Goal: Task Accomplishment & Management: Manage account settings

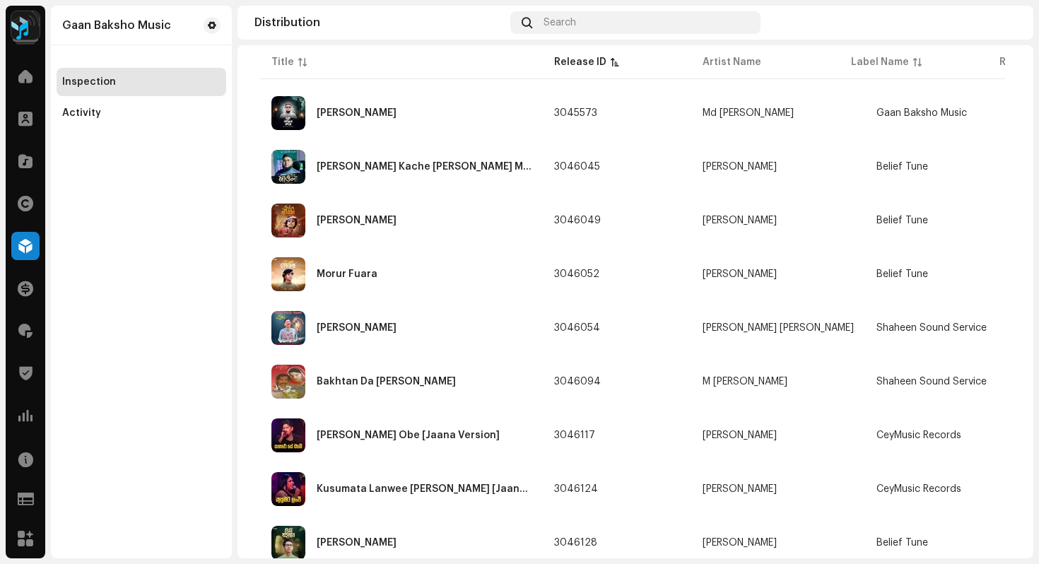
scroll to position [843, 0]
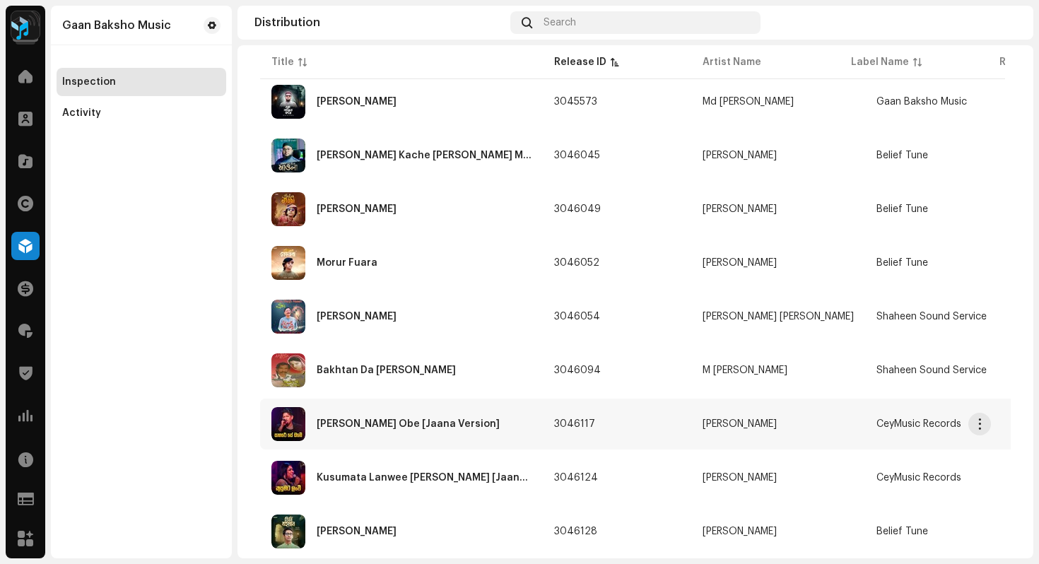
click at [379, 427] on div "[PERSON_NAME] Obe [Jaana Version]" at bounding box center [408, 424] width 183 height 10
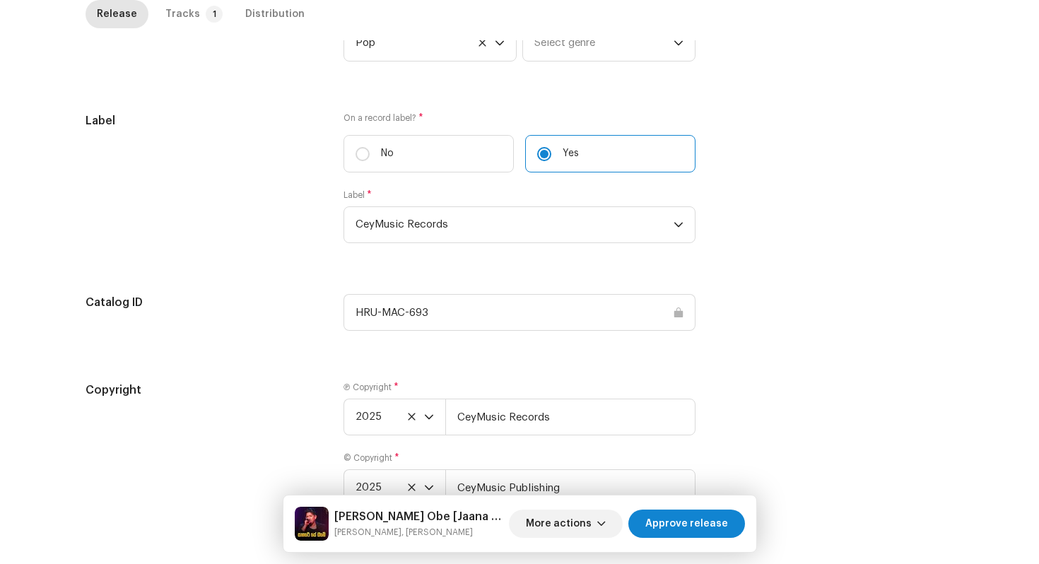
scroll to position [1449, 0]
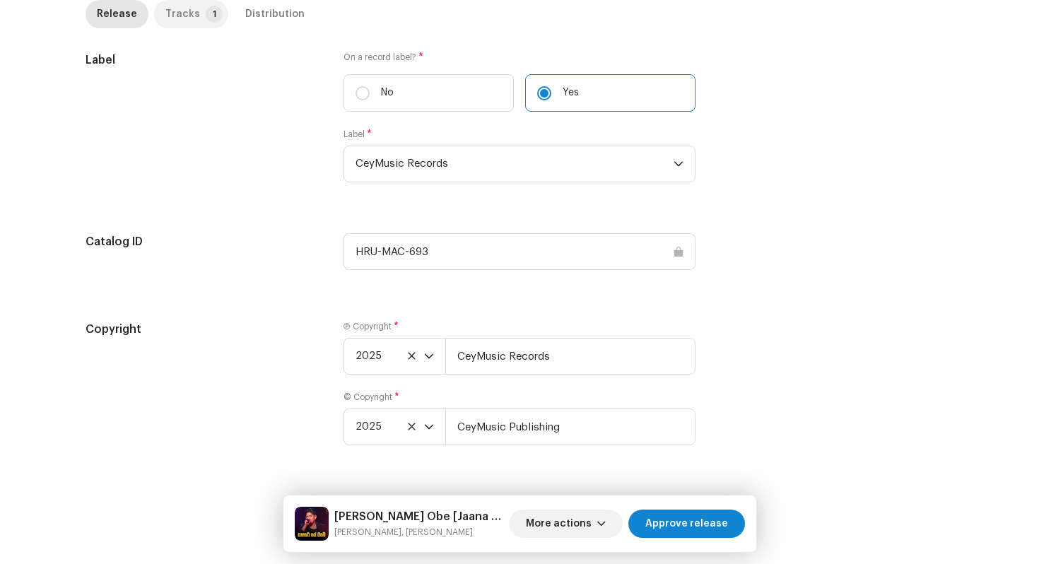
click at [171, 13] on div "Tracks" at bounding box center [182, 14] width 35 height 28
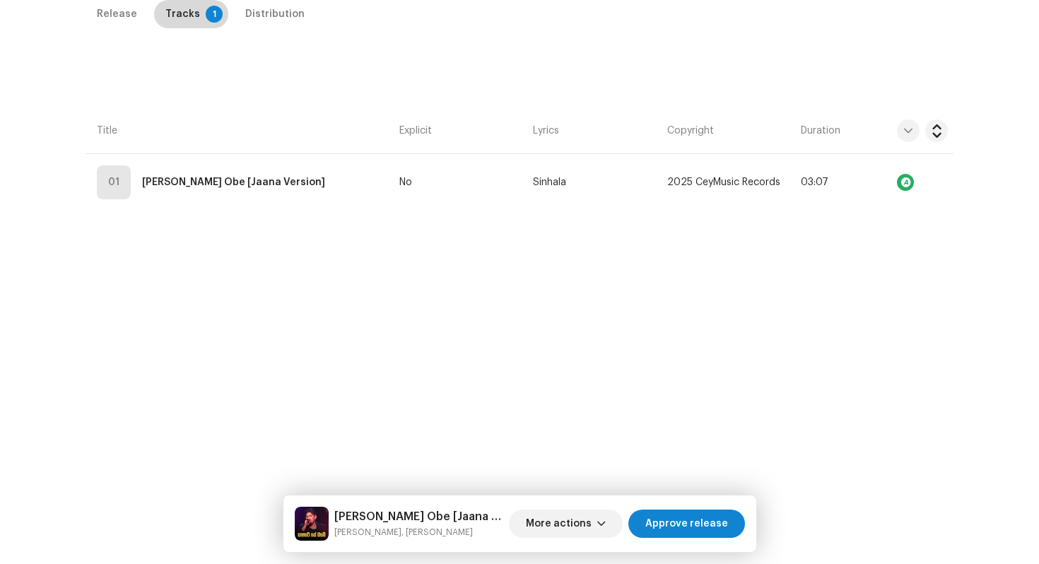
scroll to position [335, 0]
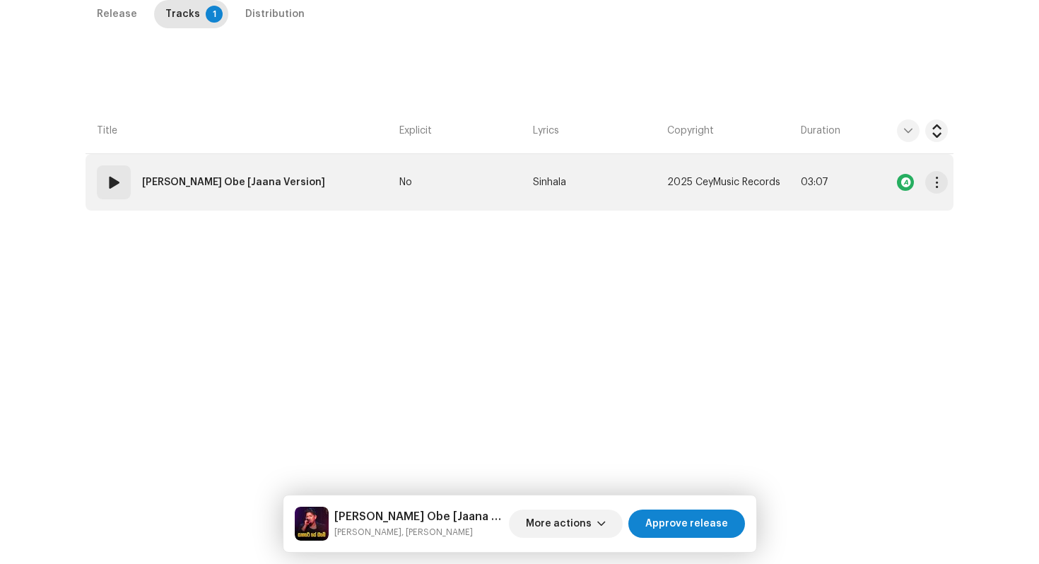
click at [309, 185] on td "01 [PERSON_NAME] Obe [Jaana Version]" at bounding box center [239, 182] width 308 height 57
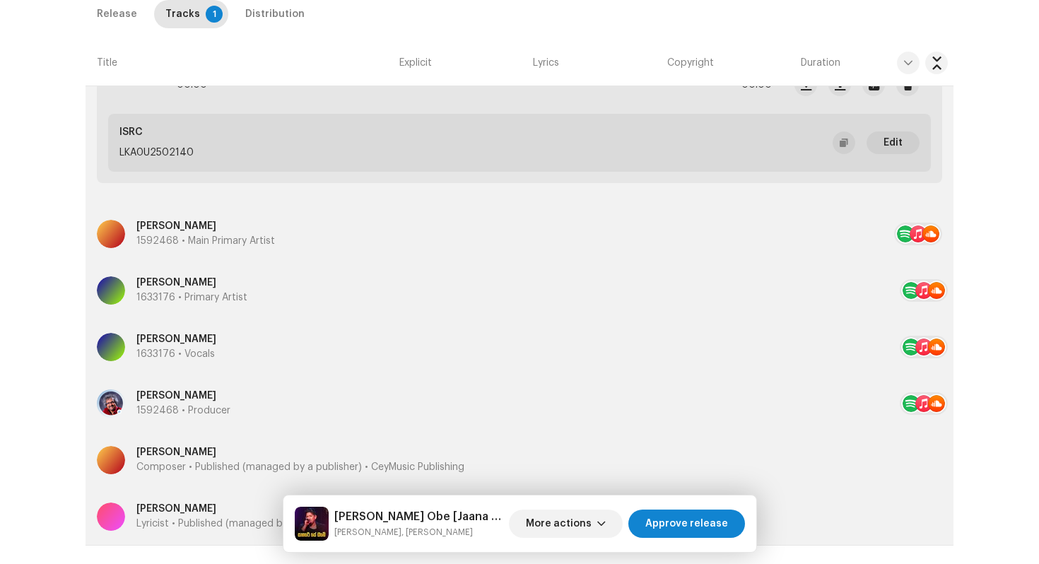
scroll to position [618, 0]
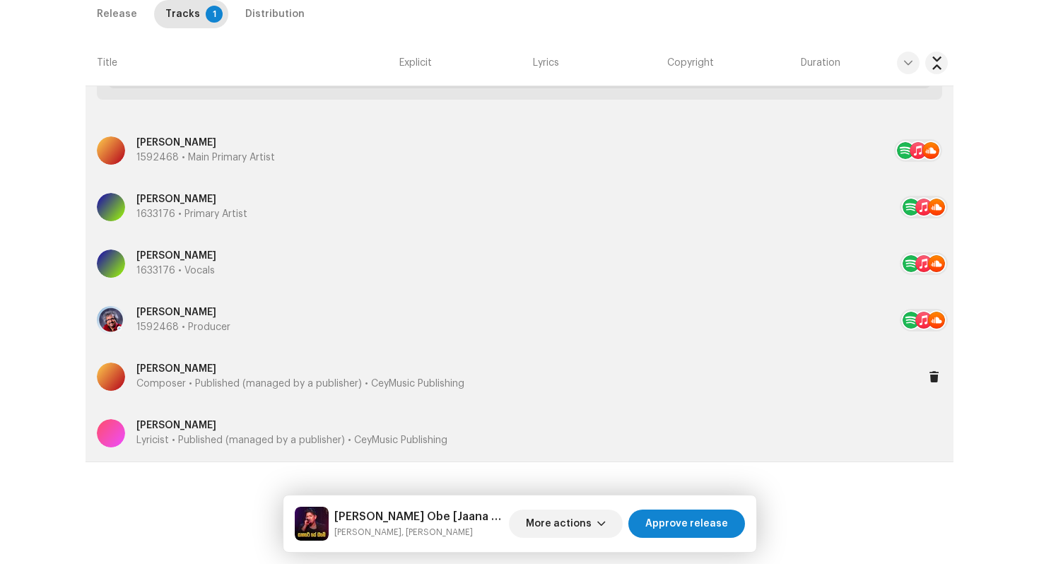
click at [155, 378] on p "Composer • Published (managed by a publisher) • CeyMusic Publishing" at bounding box center [300, 384] width 328 height 15
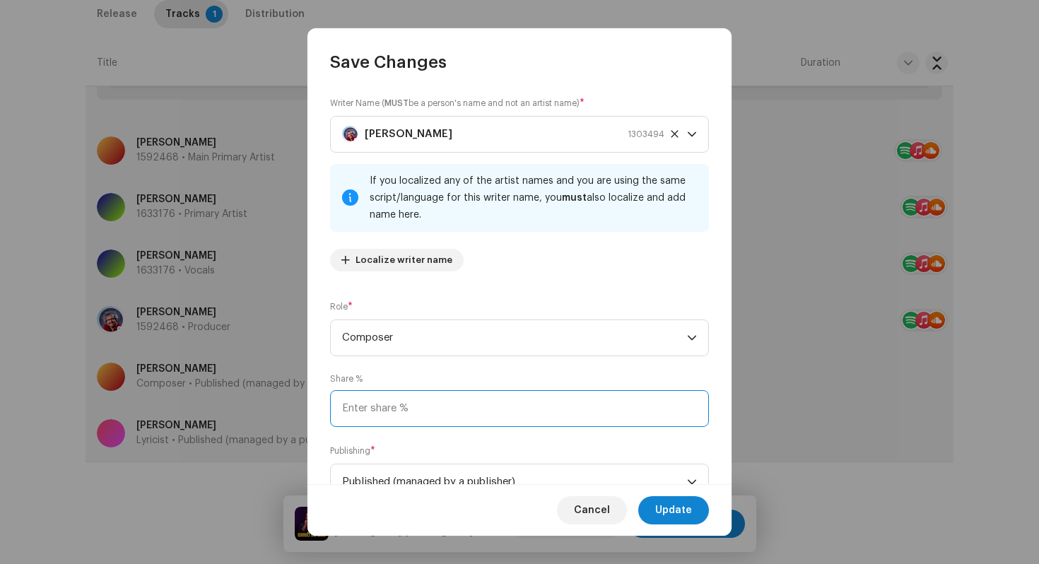
click at [377, 401] on input at bounding box center [519, 408] width 379 height 37
type input "50.00"
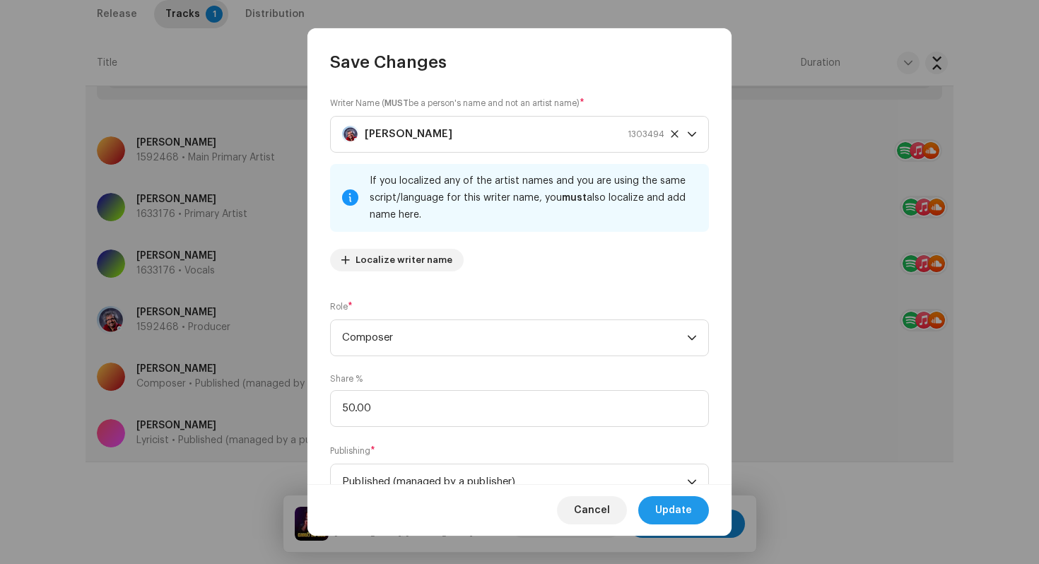
click at [683, 512] on span "Update" at bounding box center [673, 510] width 37 height 28
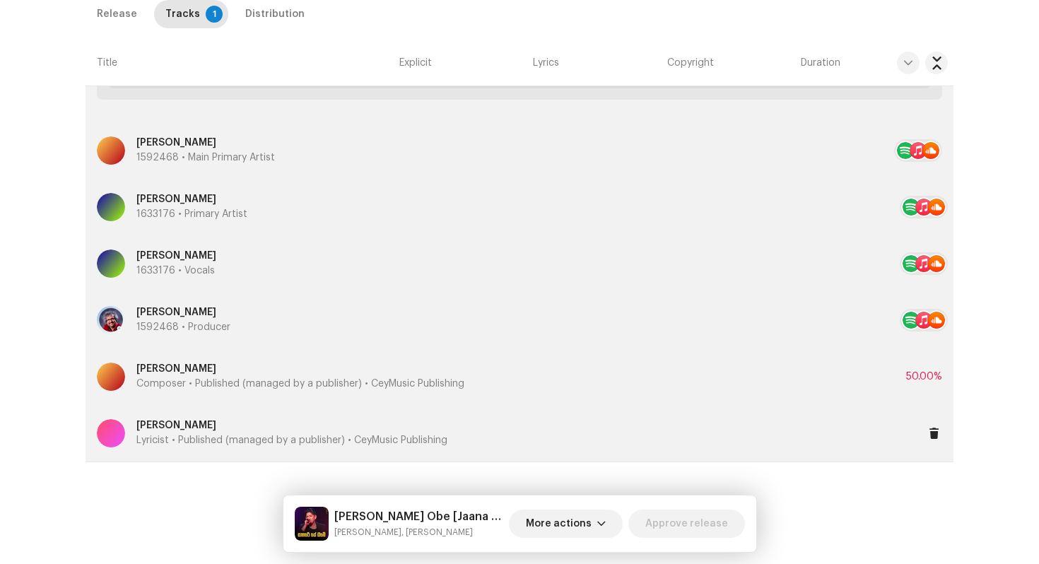
click at [194, 441] on p "Lyricist • Published (managed by a publisher) • CeyMusic Publishing" at bounding box center [291, 440] width 311 height 15
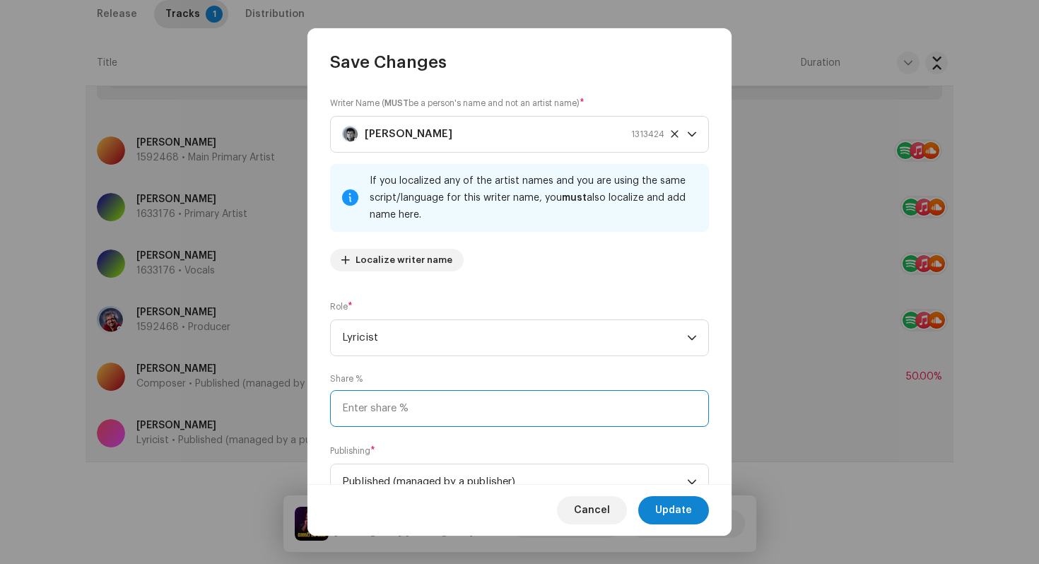
click at [364, 403] on input at bounding box center [519, 408] width 379 height 37
type input "50.00"
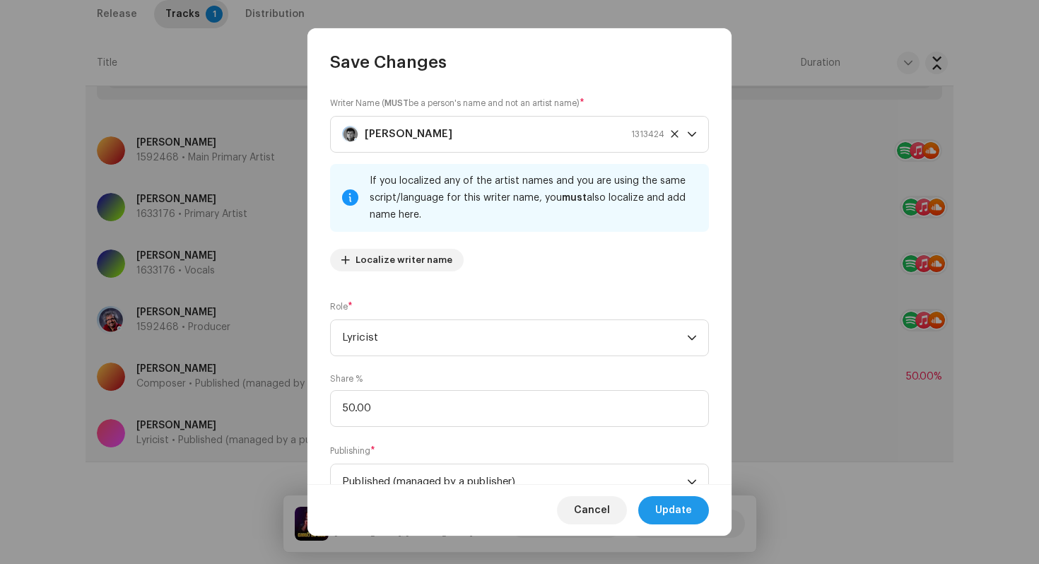
click at [672, 512] on span "Update" at bounding box center [673, 510] width 37 height 28
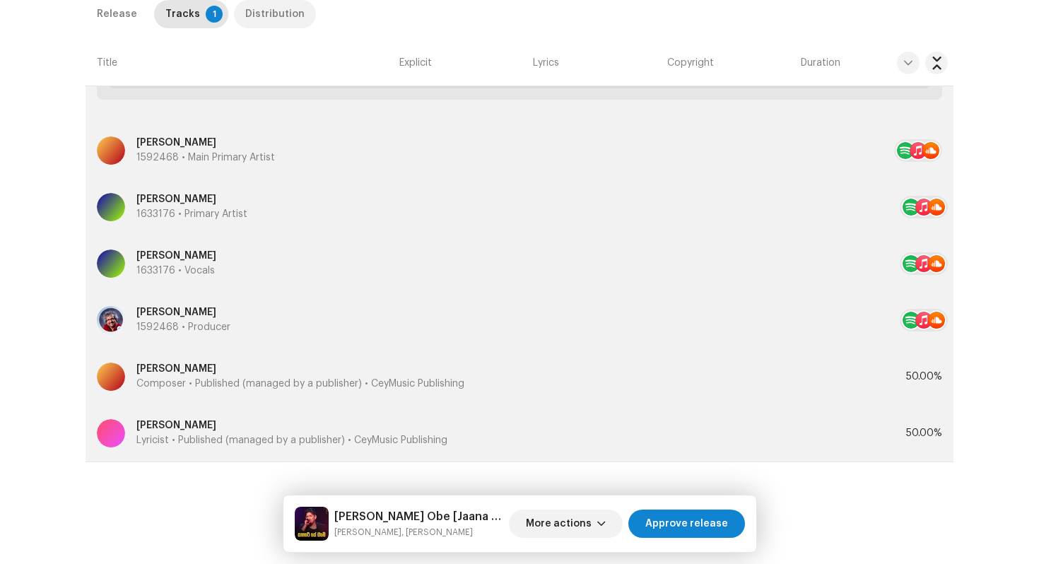
click at [271, 13] on div "Distribution" at bounding box center [274, 14] width 59 height 28
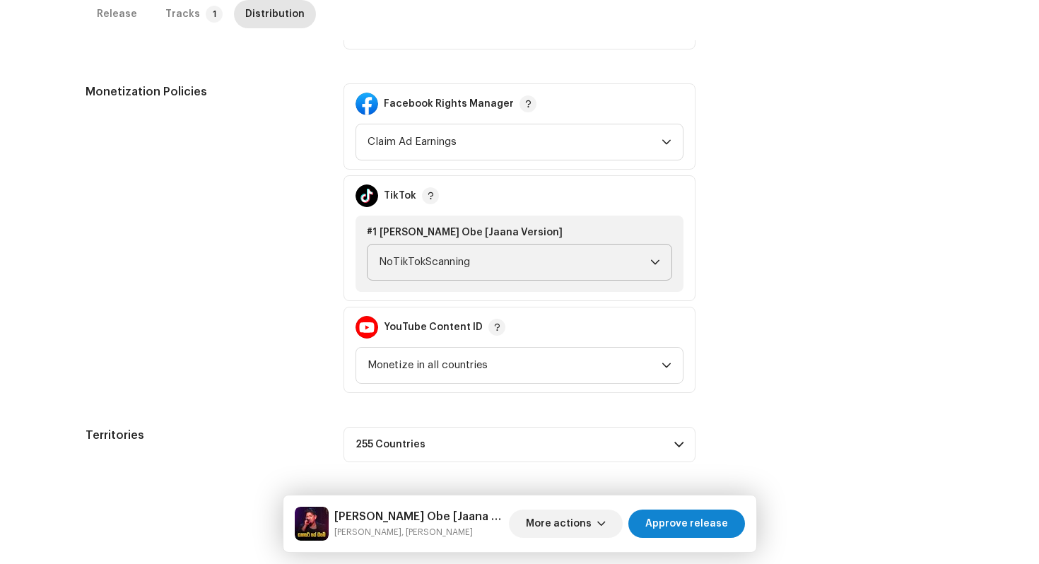
click at [457, 267] on span "NoTikTokScanning" at bounding box center [514, 261] width 271 height 35
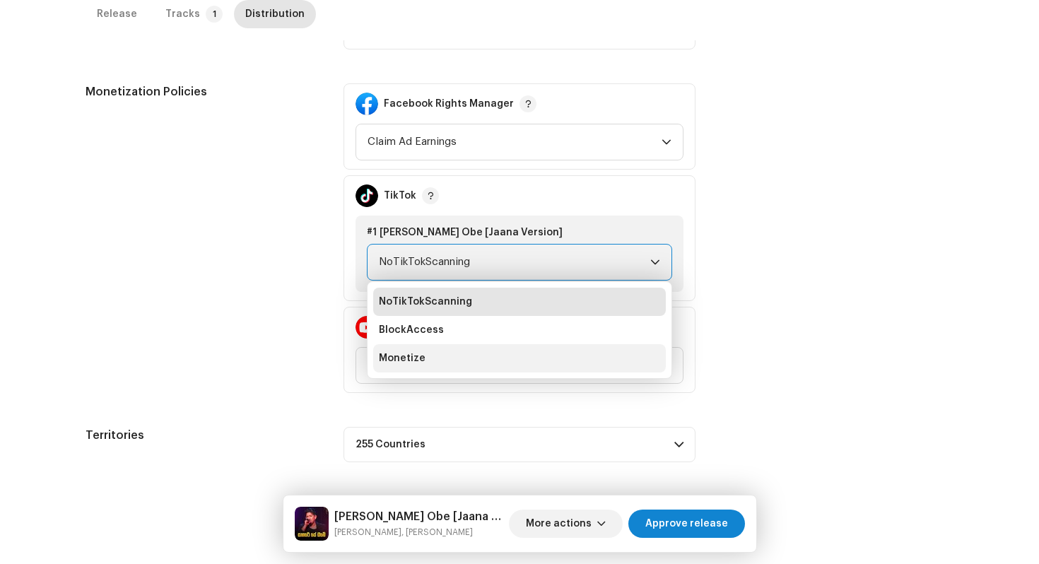
click at [454, 366] on li "Monetize" at bounding box center [519, 358] width 293 height 28
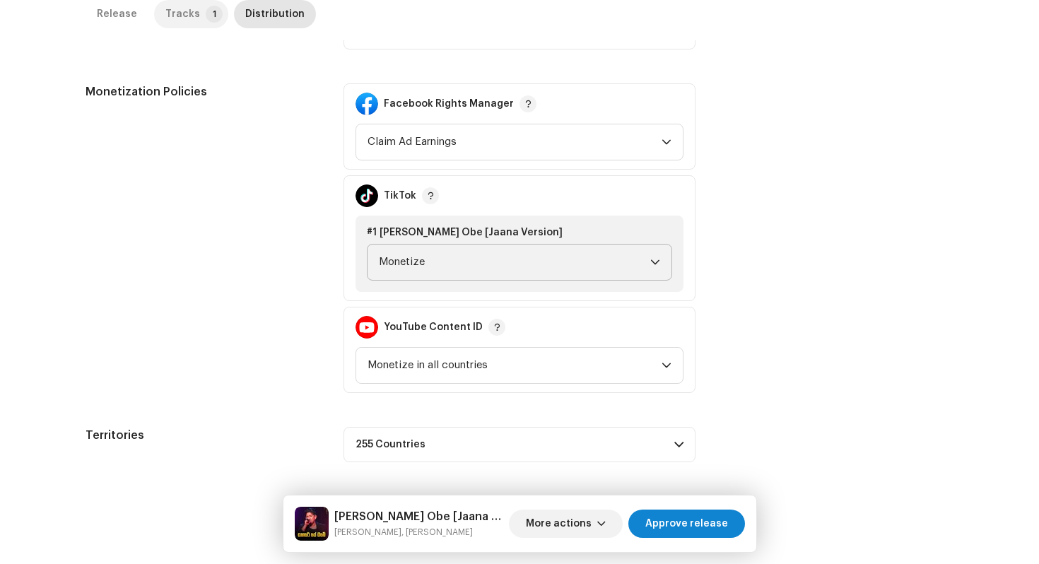
click at [179, 8] on div "Tracks" at bounding box center [182, 14] width 35 height 28
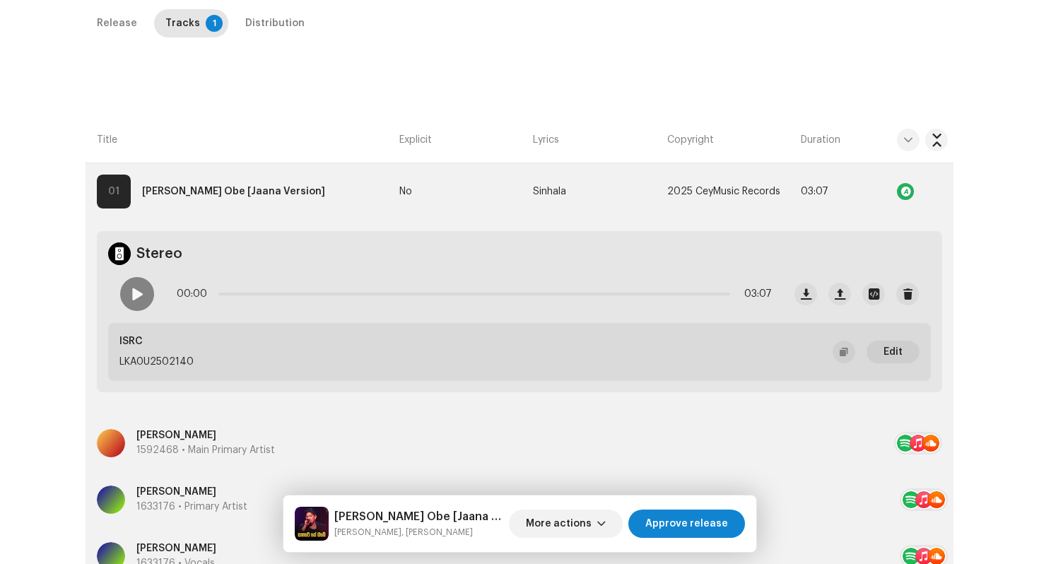
scroll to position [253, 0]
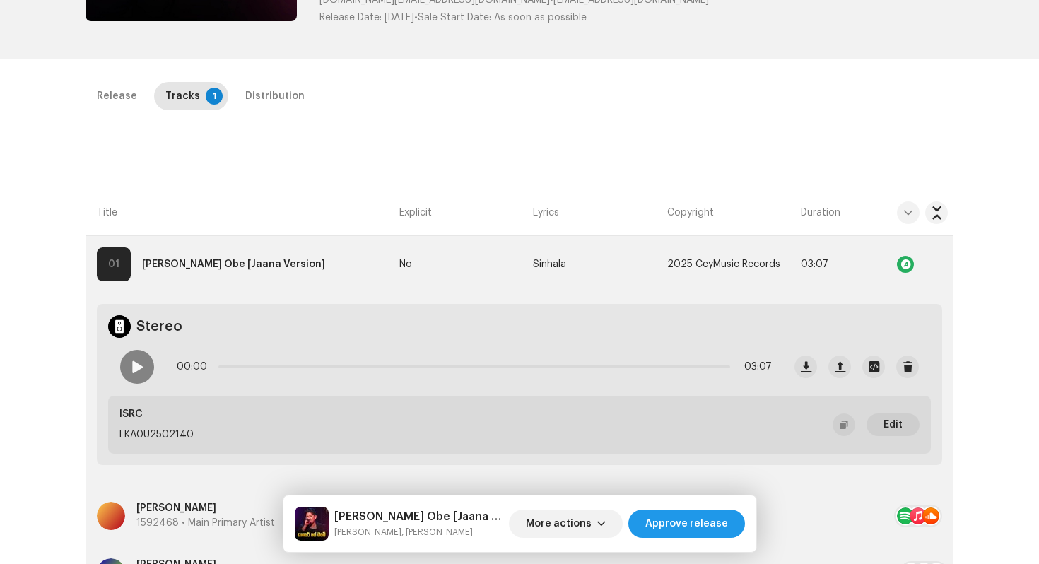
click at [701, 528] on span "Approve release" at bounding box center [686, 523] width 83 height 28
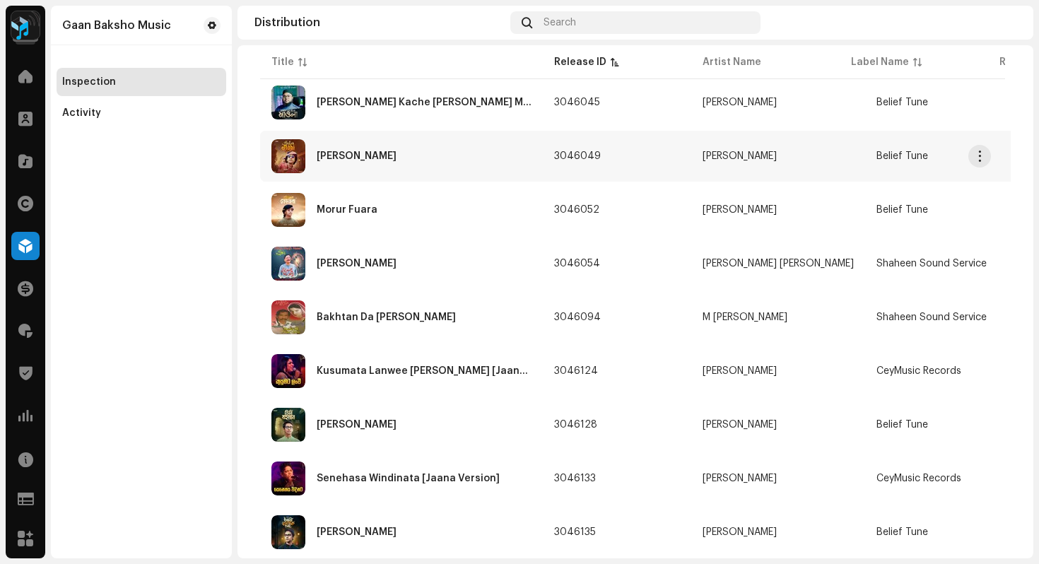
scroll to position [902, 0]
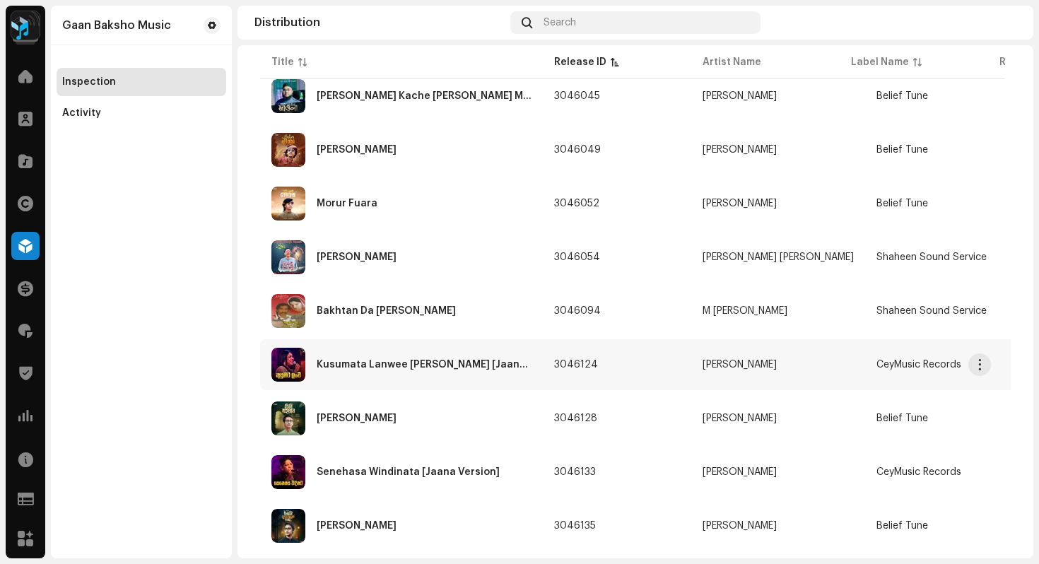
click at [435, 373] on div "Kusumata Lanwee [PERSON_NAME] [Jaana Version]" at bounding box center [401, 365] width 260 height 34
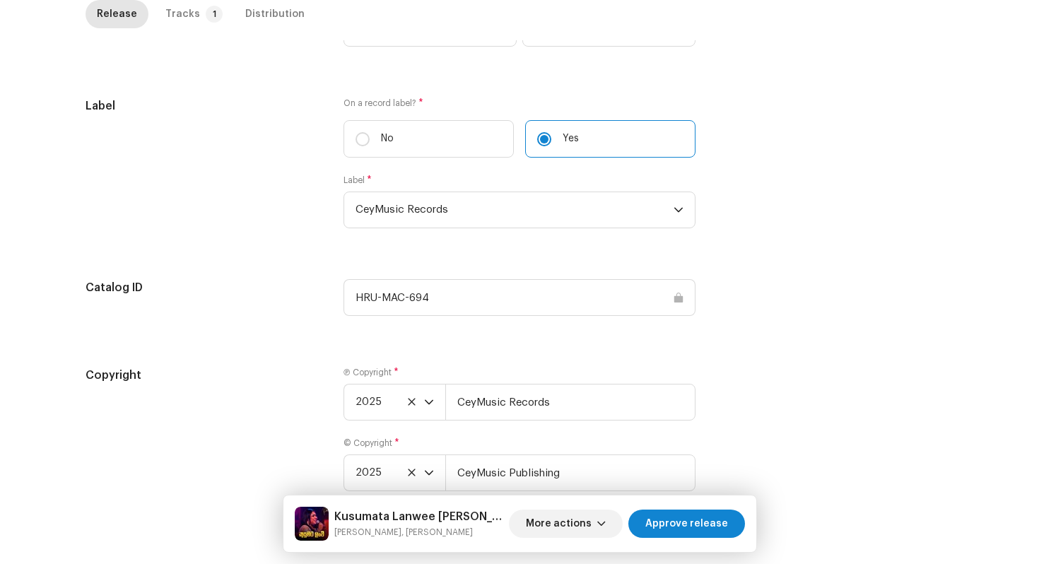
scroll to position [1434, 0]
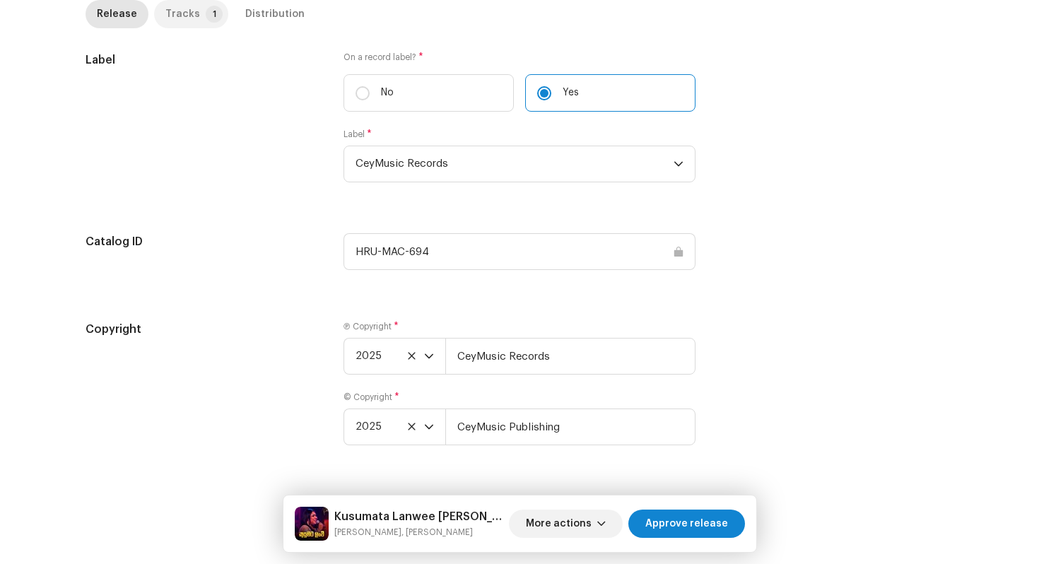
click at [180, 17] on div "Tracks" at bounding box center [182, 14] width 35 height 28
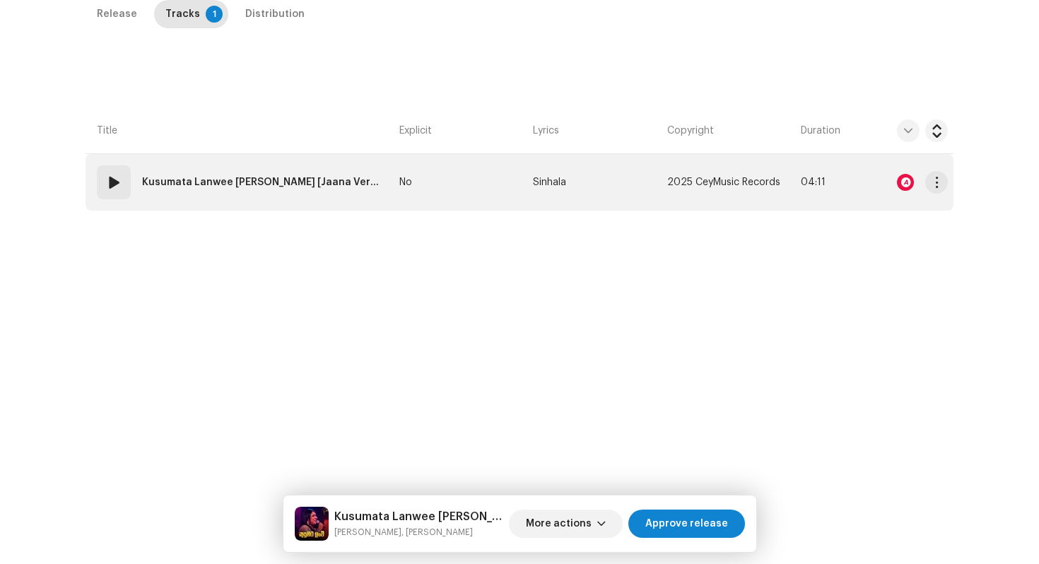
click at [441, 179] on td "No" at bounding box center [461, 182] width 134 height 57
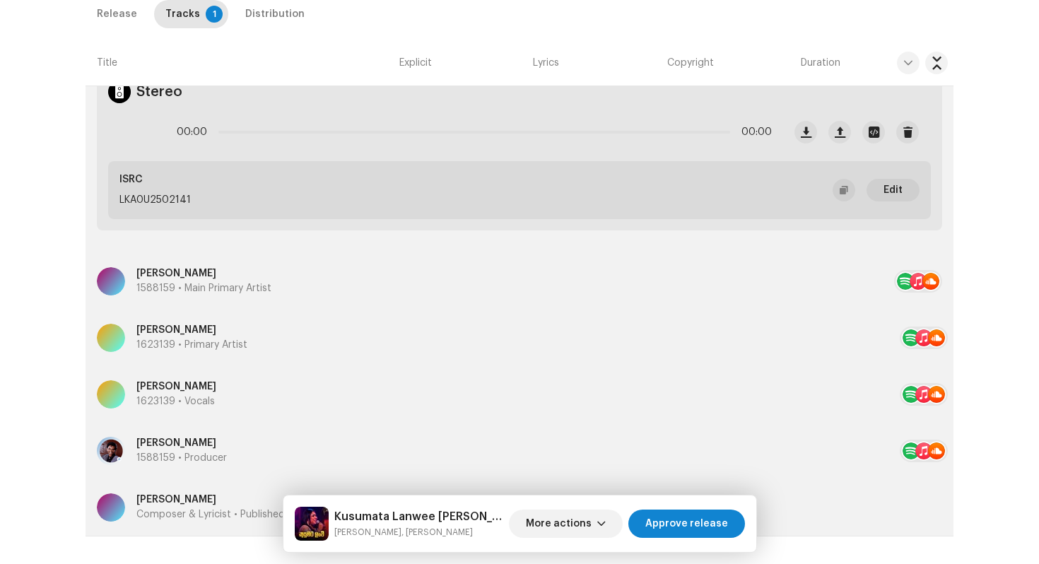
scroll to position [546, 0]
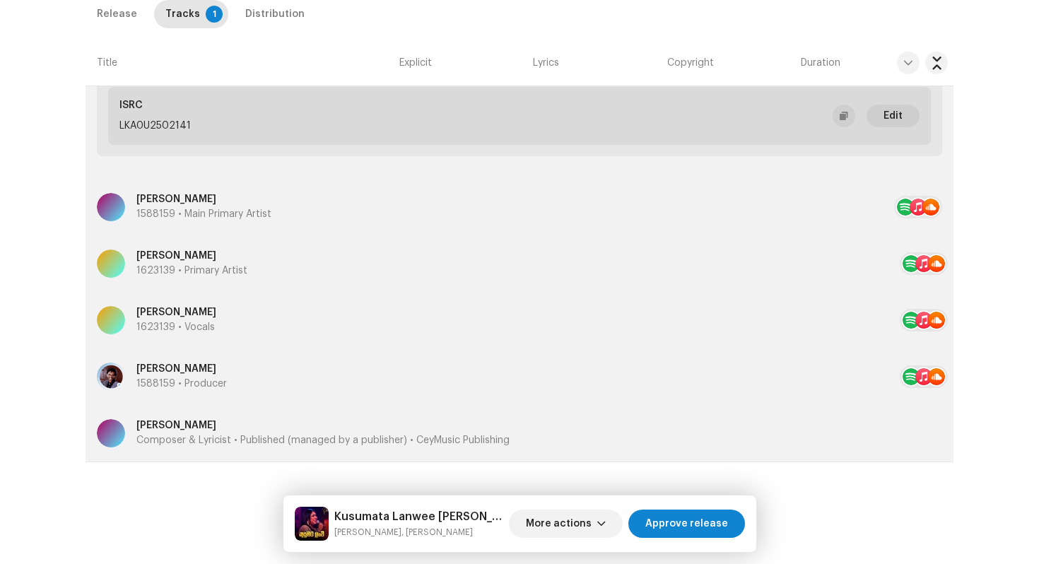
click at [172, 441] on p "Composer & Lyricist • Published (managed by a publisher) • CeyMusic Publishing" at bounding box center [322, 440] width 373 height 15
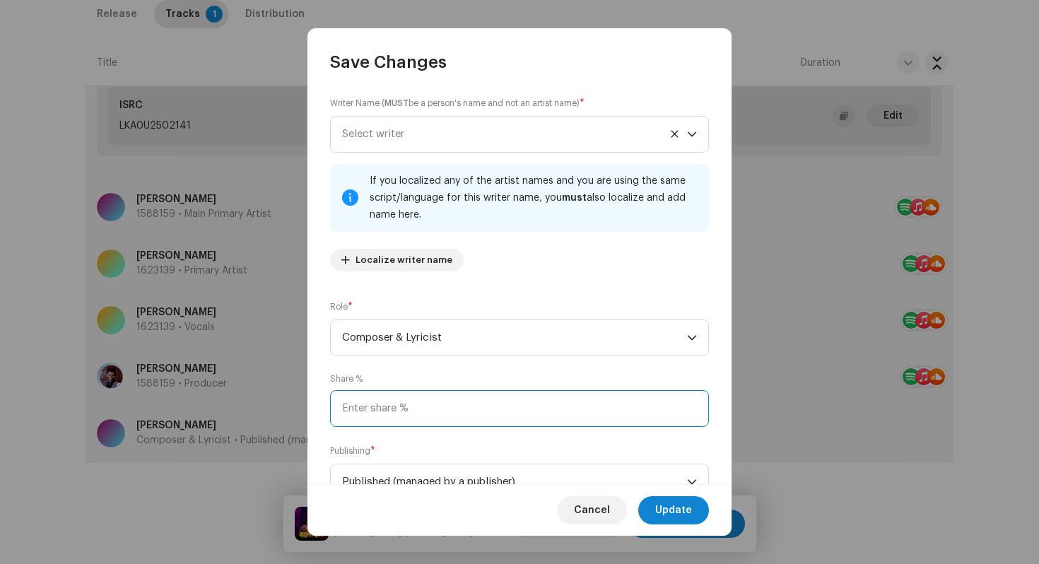
click at [451, 411] on input at bounding box center [519, 408] width 379 height 37
type input "50.00"
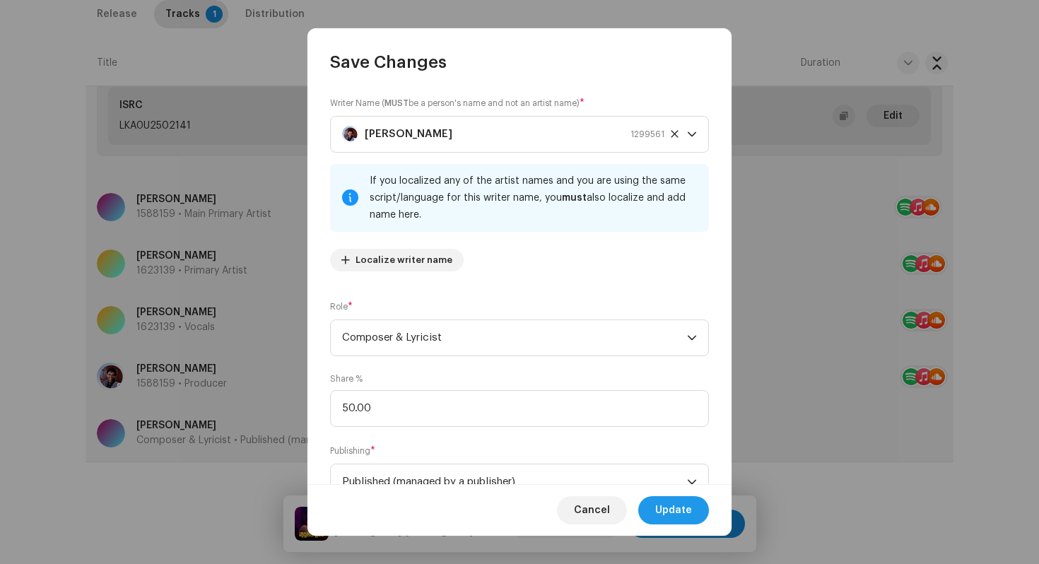
click at [688, 505] on span "Update" at bounding box center [673, 510] width 37 height 28
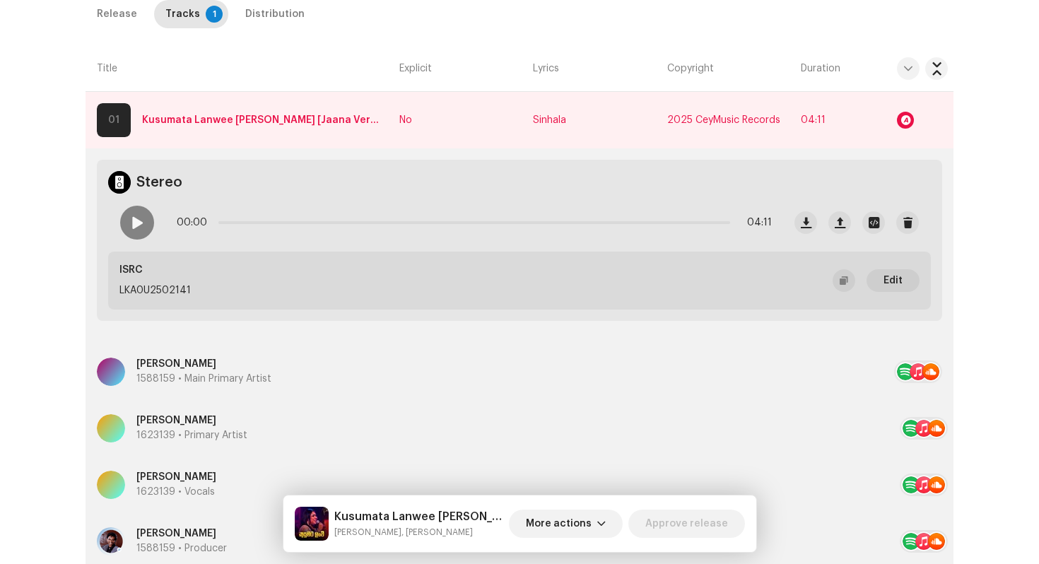
scroll to position [285, 0]
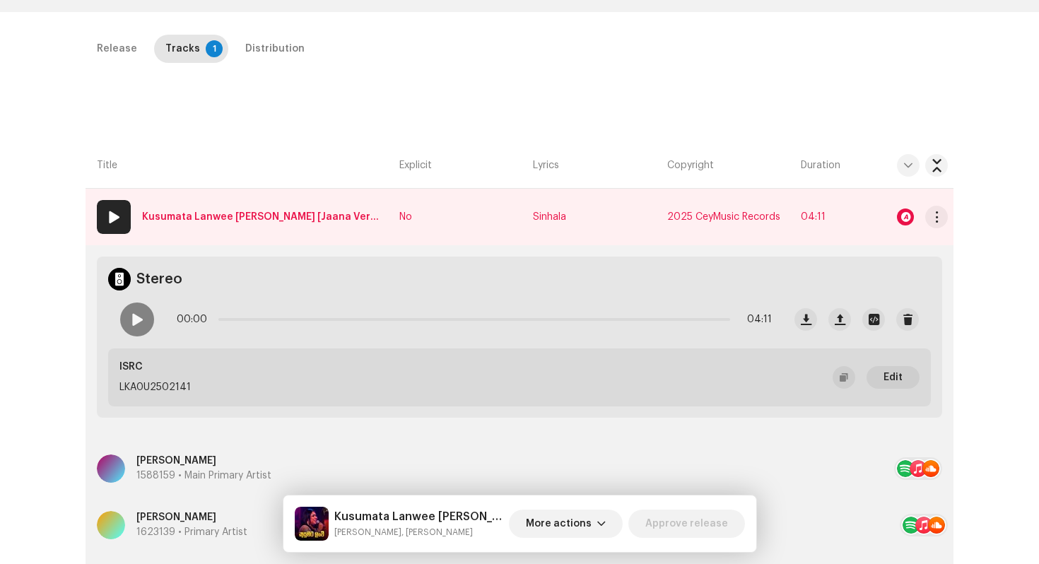
click at [907, 216] on div at bounding box center [905, 216] width 17 height 17
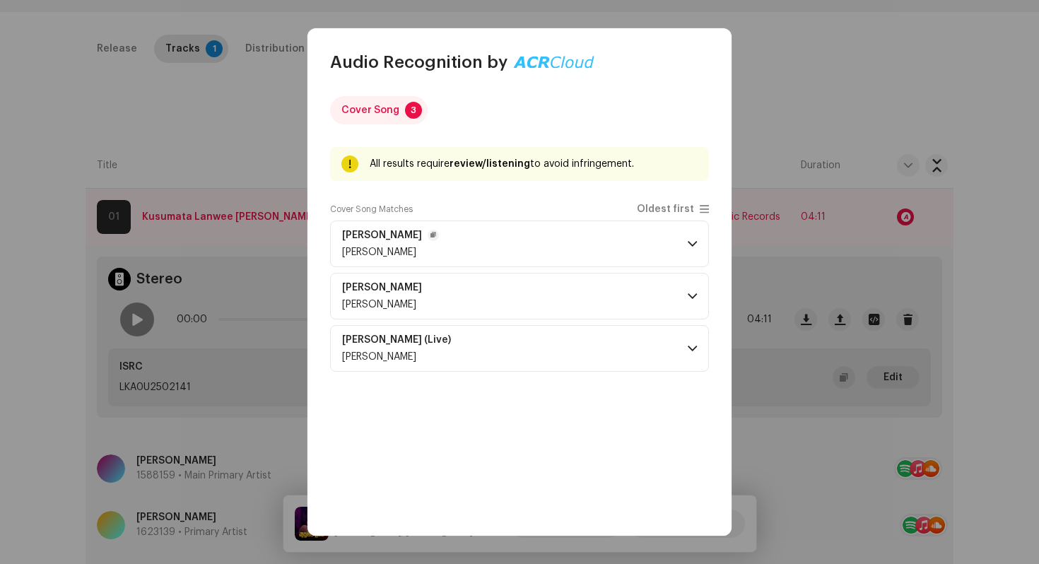
click at [689, 245] on span at bounding box center [692, 243] width 9 height 11
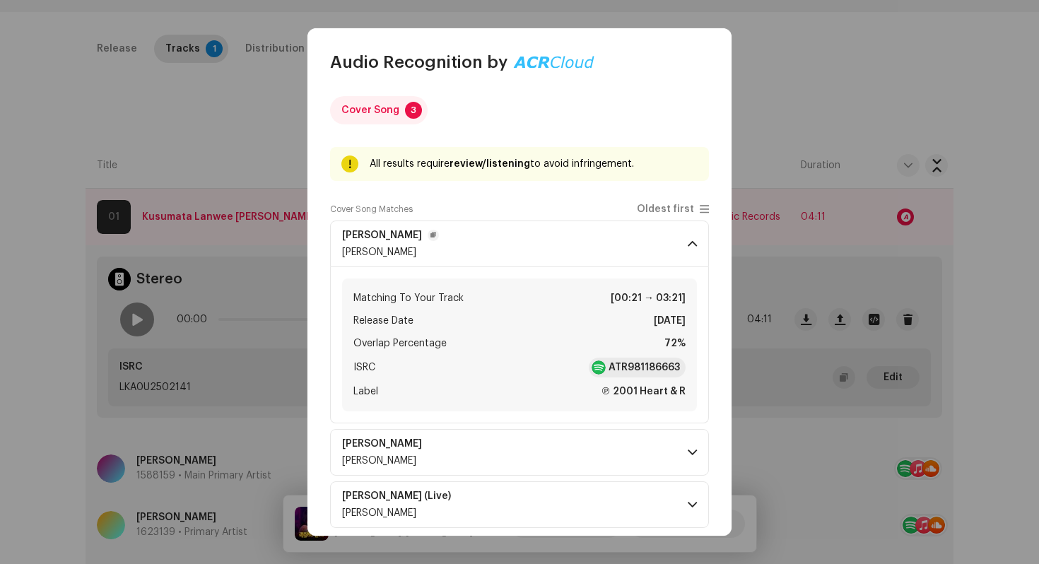
click at [689, 245] on span at bounding box center [692, 243] width 9 height 11
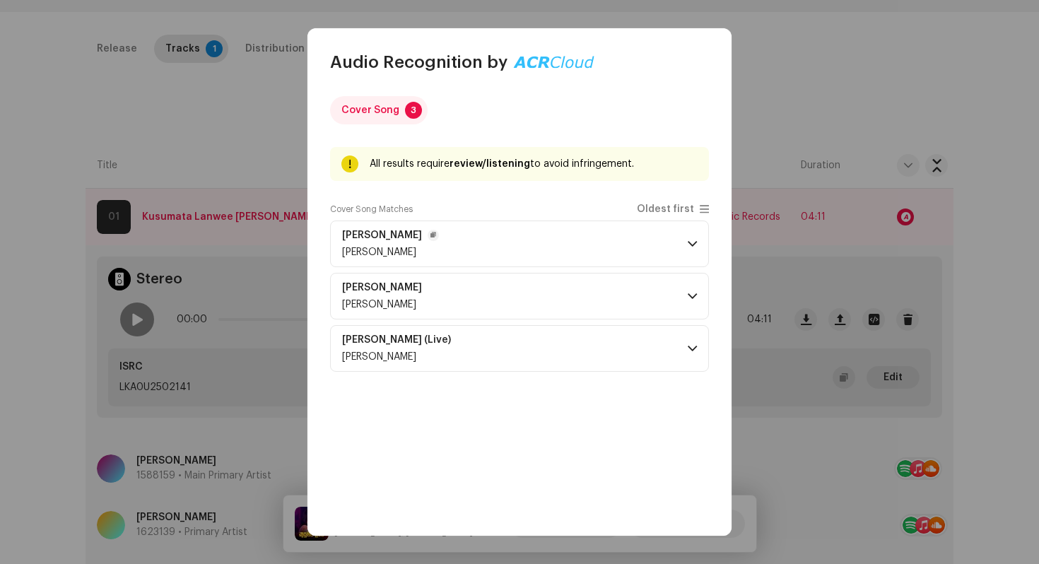
click at [689, 245] on span at bounding box center [692, 243] width 9 height 11
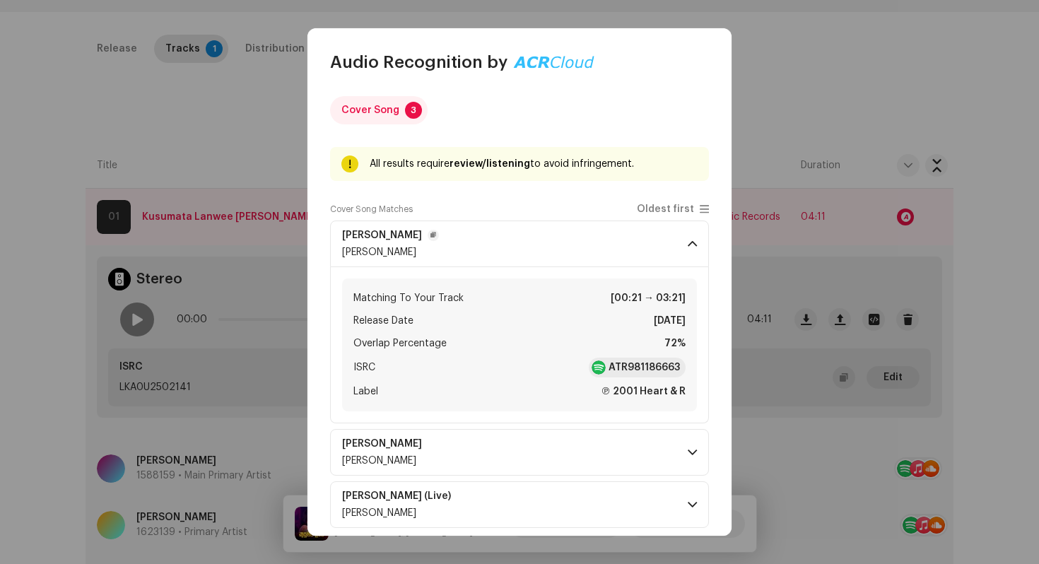
click at [689, 245] on span at bounding box center [692, 243] width 9 height 11
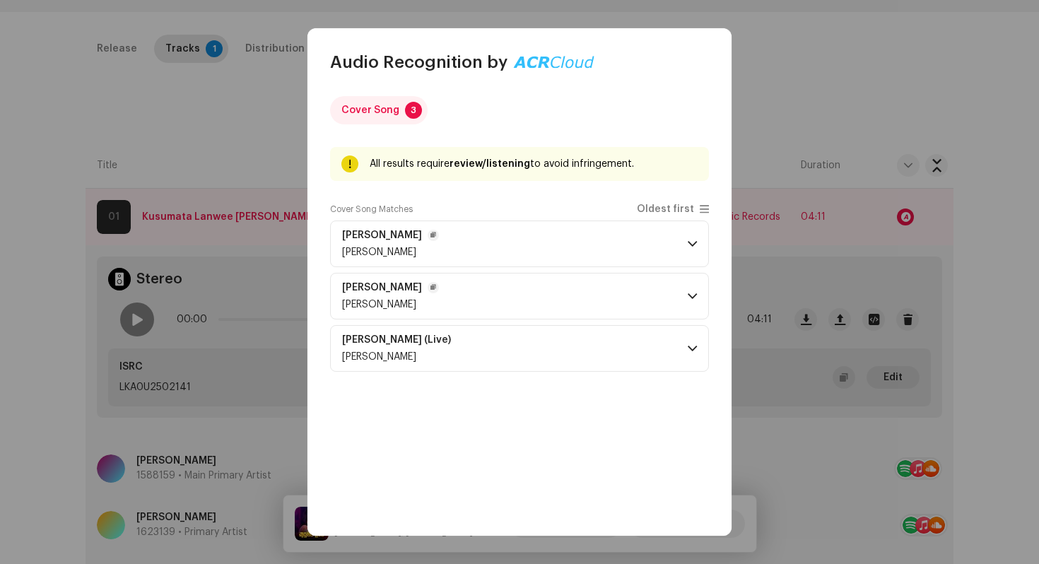
click at [688, 290] on span at bounding box center [692, 295] width 9 height 11
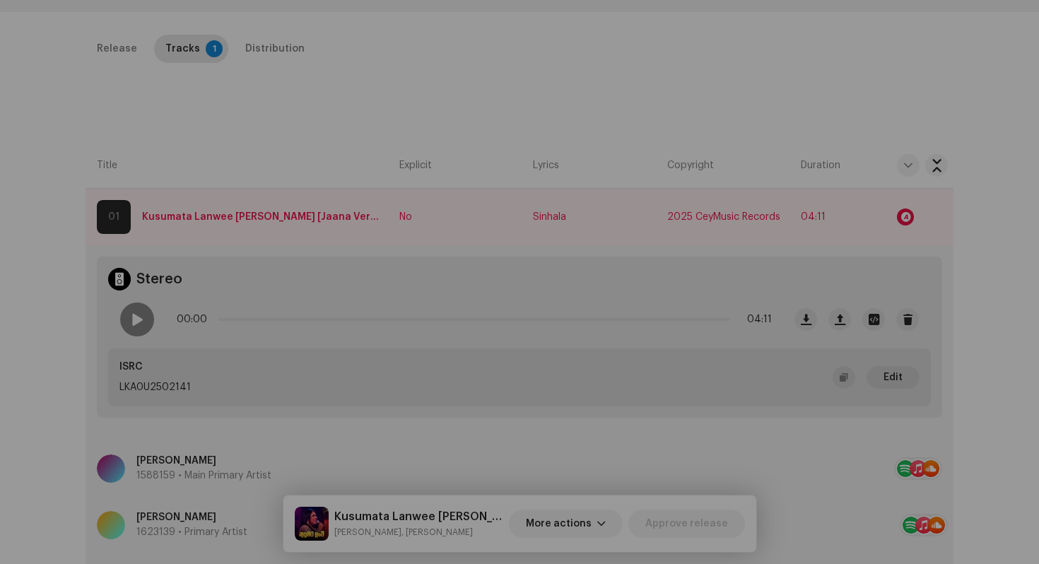
click at [795, 144] on div "Audio Recognition by Cover Song 3 All results require review/listening to avoid…" at bounding box center [519, 282] width 1039 height 564
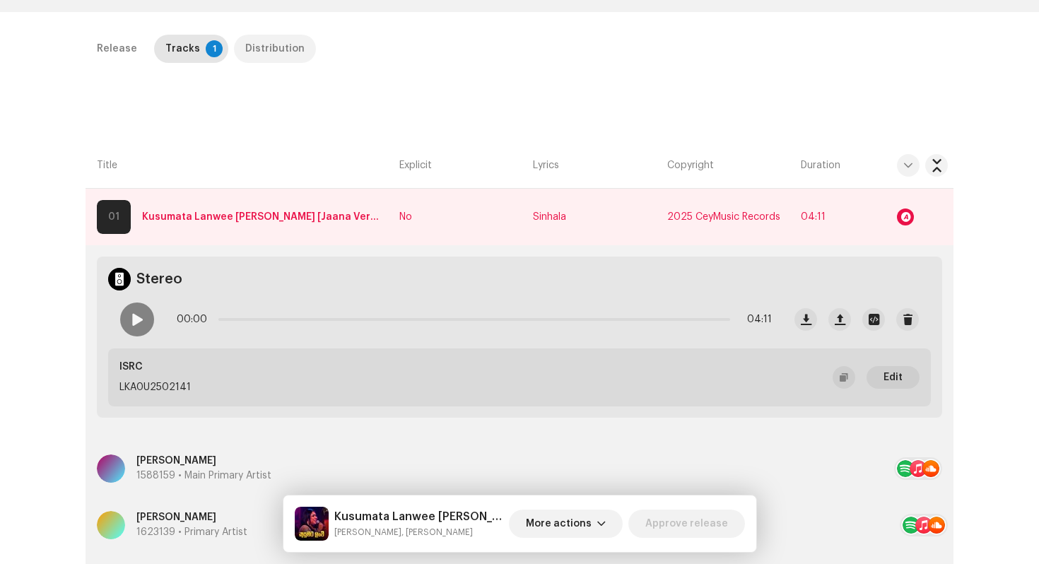
click at [276, 46] on div "Distribution" at bounding box center [274, 49] width 59 height 28
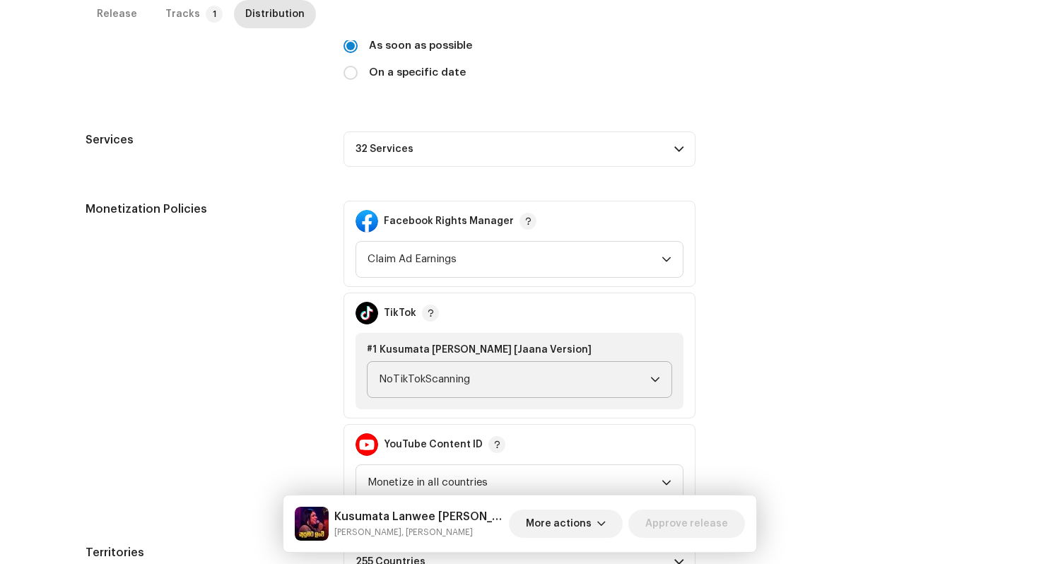
scroll to position [415, 0]
click at [492, 377] on span "NoTikTokScanning" at bounding box center [514, 378] width 271 height 35
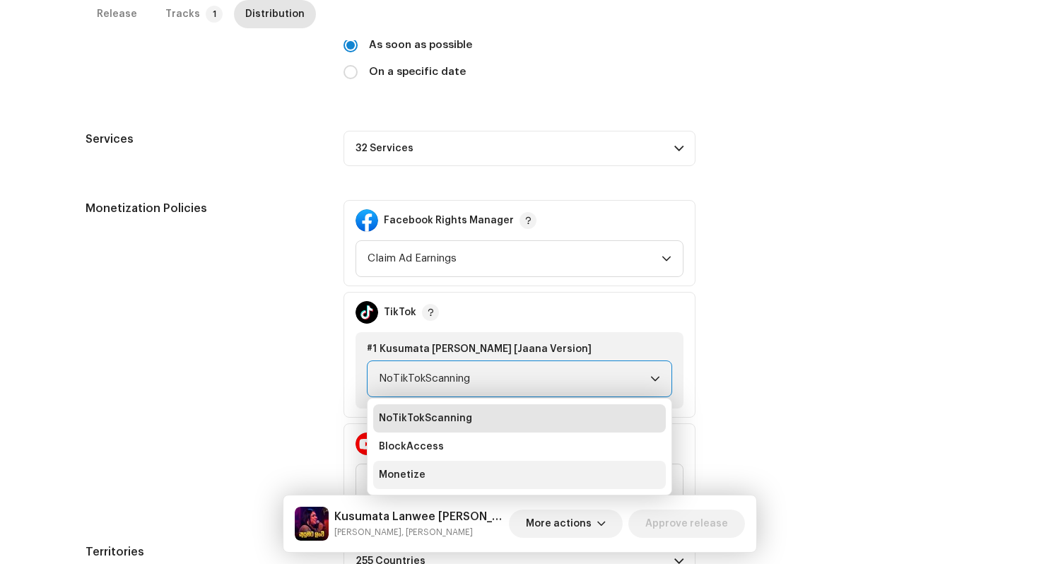
click at [420, 465] on li "Monetize" at bounding box center [519, 475] width 293 height 28
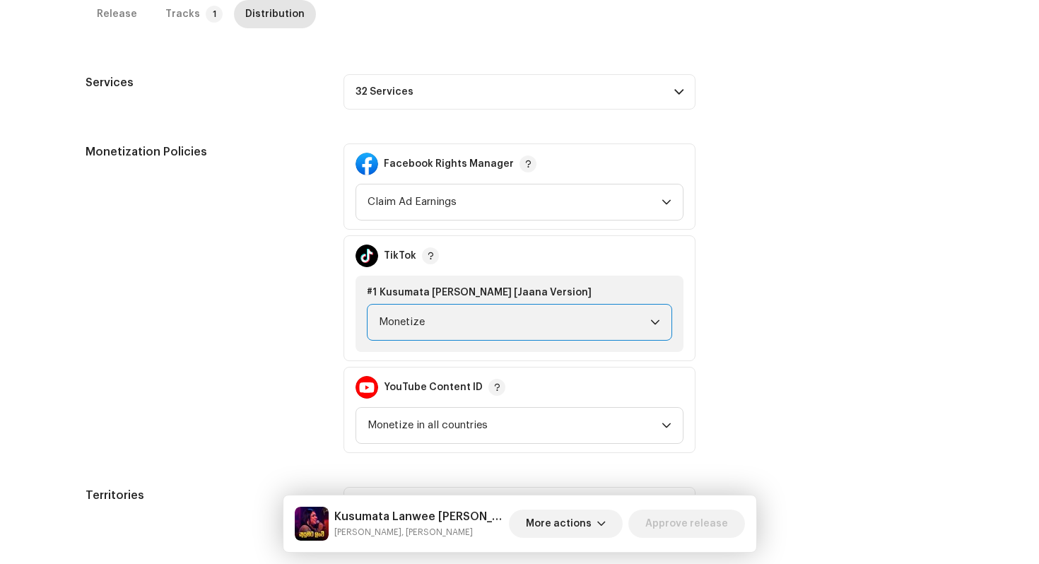
scroll to position [532, 0]
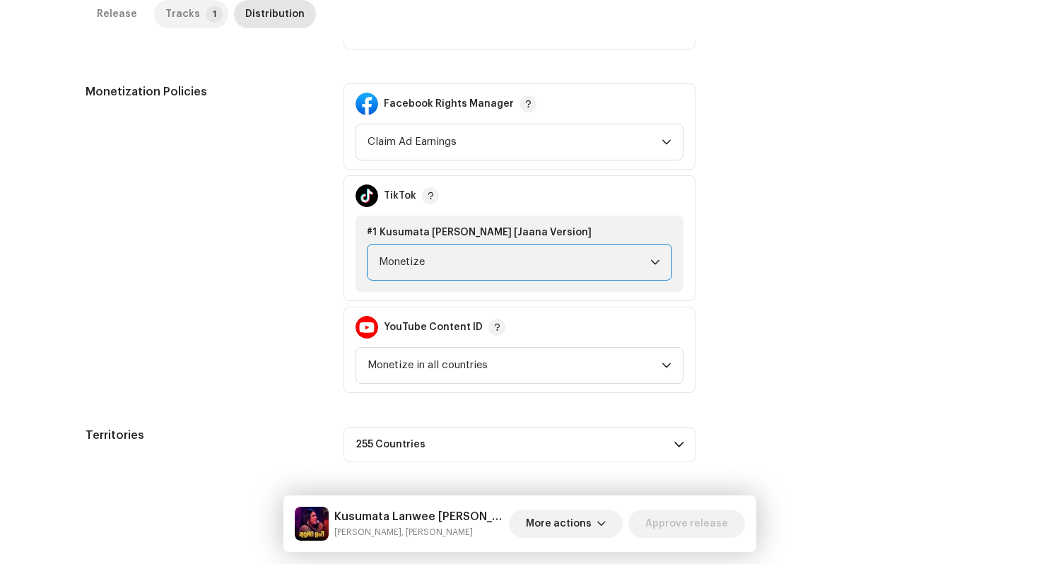
click at [176, 11] on div "Tracks" at bounding box center [182, 14] width 35 height 28
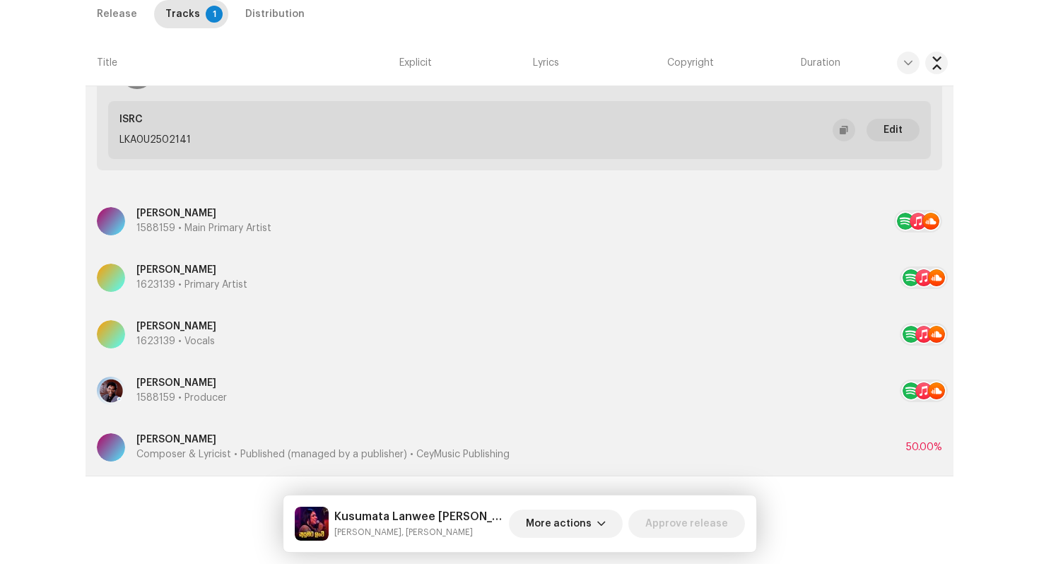
click at [240, 449] on p "Composer & Lyricist • Published (managed by a publisher) • CeyMusic Publishing" at bounding box center [322, 454] width 373 height 15
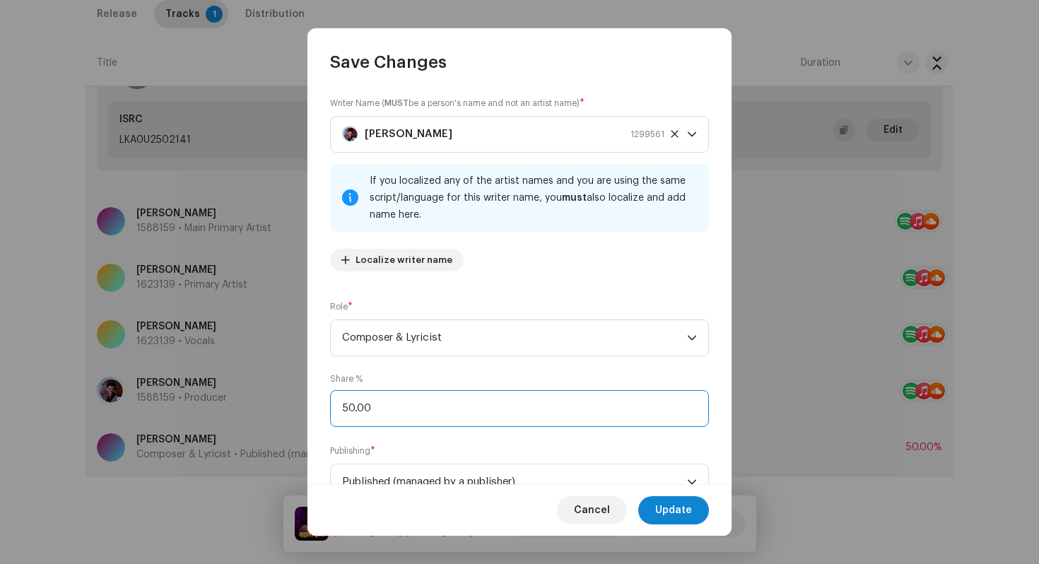
drag, startPoint x: 389, startPoint y: 413, endPoint x: 281, endPoint y: 372, distance: 115.6
click at [294, 379] on div "Save Changes Writer Name ( MUST be a person's name and not an artist name) * [P…" at bounding box center [519, 282] width 1039 height 564
type input "100.00"
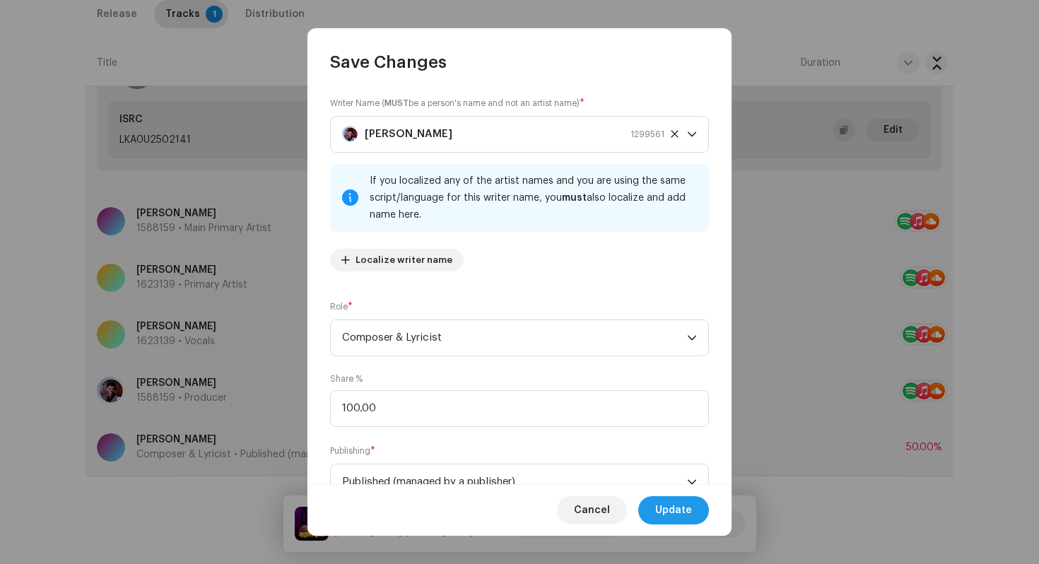
click at [678, 514] on span "Update" at bounding box center [673, 510] width 37 height 28
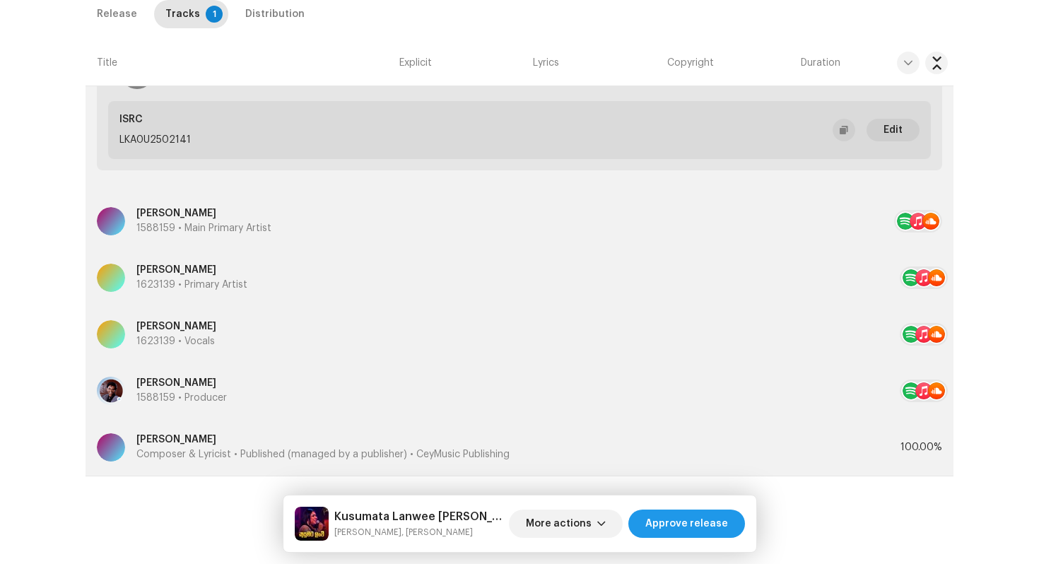
click at [669, 509] on span "Approve release" at bounding box center [686, 523] width 83 height 28
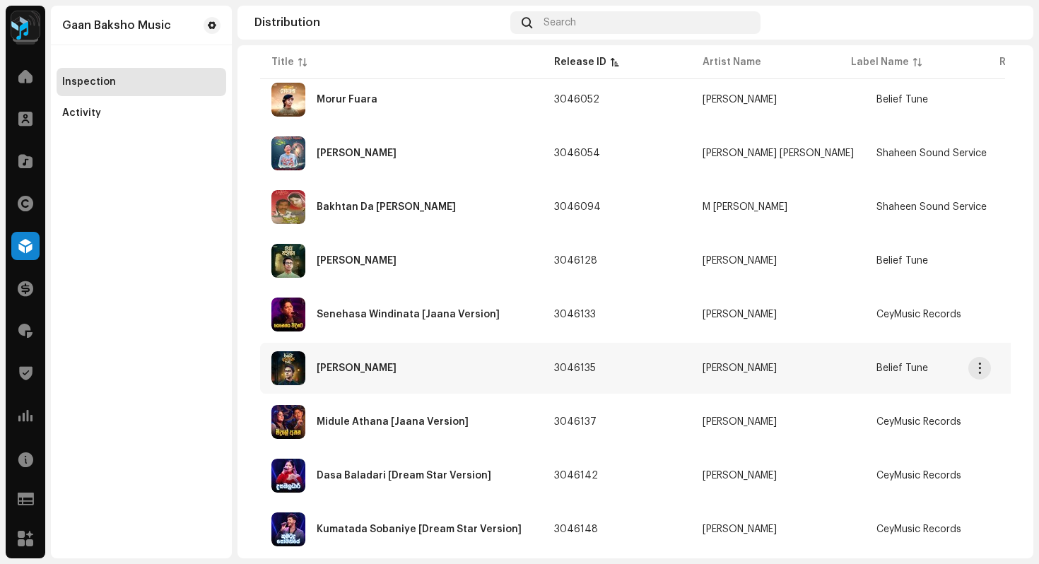
scroll to position [1011, 0]
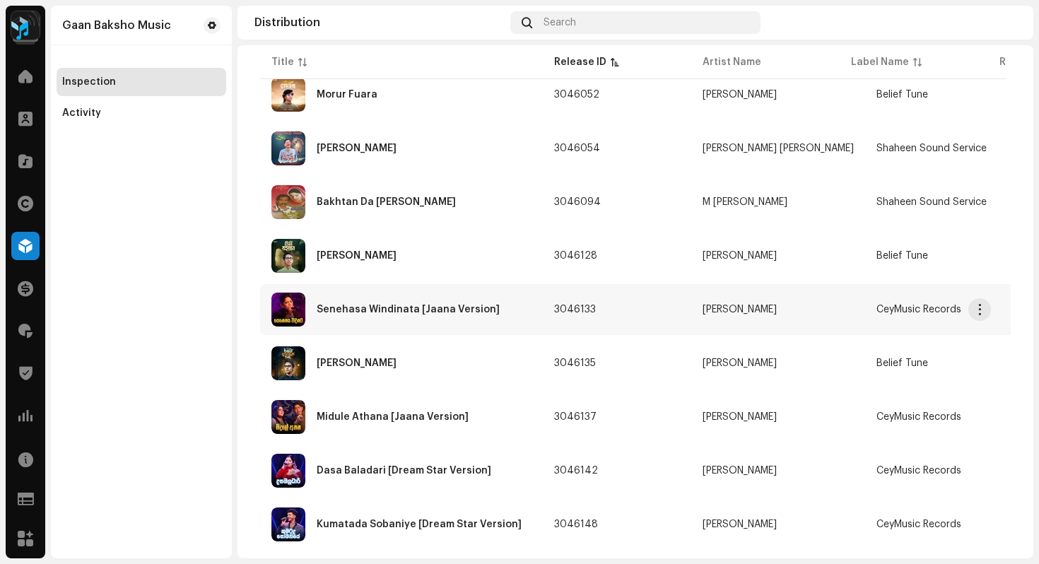
click at [357, 312] on div "Senehasa Windinata [Jaana Version]" at bounding box center [408, 310] width 183 height 10
